Goal: Navigation & Orientation: Find specific page/section

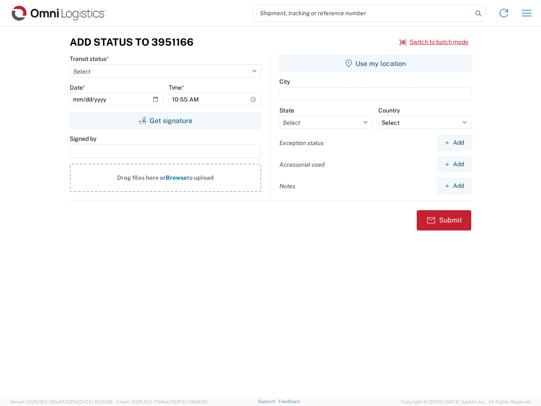
click at [363, 13] on input "search" at bounding box center [363, 13] width 219 height 16
click at [478, 14] on icon at bounding box center [478, 14] width 12 height 12
click at [504, 13] on icon at bounding box center [504, 13] width 14 height 14
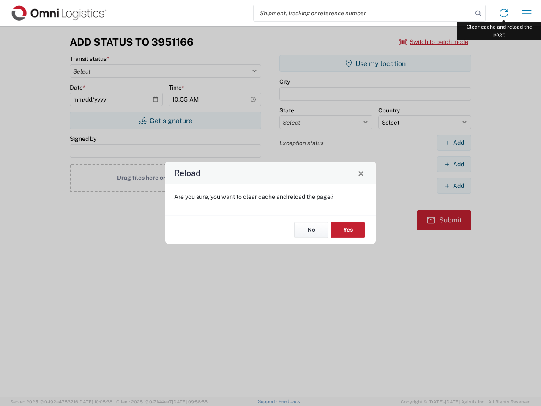
click at [527, 13] on div "Reload Are you sure, you want to clear cache and reload the page? No Yes" at bounding box center [270, 203] width 541 height 406
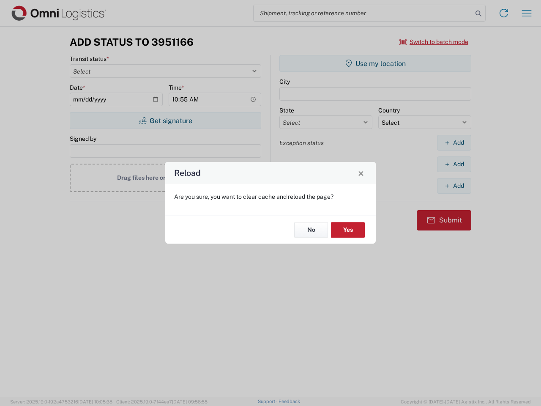
click at [434, 42] on div "Reload Are you sure, you want to clear cache and reload the page? No Yes" at bounding box center [270, 203] width 541 height 406
click at [165, 120] on div "Reload Are you sure, you want to clear cache and reload the page? No Yes" at bounding box center [270, 203] width 541 height 406
click at [375, 63] on div "Reload Are you sure, you want to clear cache and reload the page? No Yes" at bounding box center [270, 203] width 541 height 406
click at [454, 142] on div "Reload Are you sure, you want to clear cache and reload the page? No Yes" at bounding box center [270, 203] width 541 height 406
click at [454, 164] on div "Reload Are you sure, you want to clear cache and reload the page? No Yes" at bounding box center [270, 203] width 541 height 406
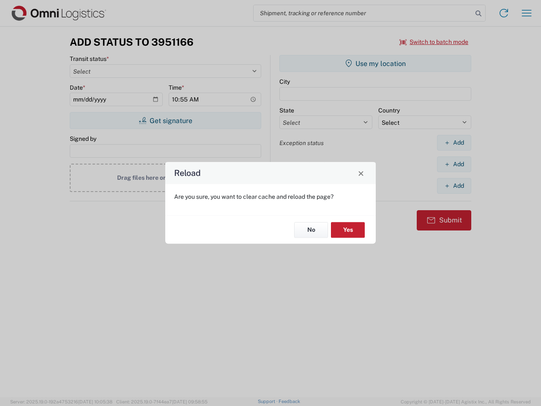
click at [454, 186] on div "Reload Are you sure, you want to clear cache and reload the page? No Yes" at bounding box center [270, 203] width 541 height 406
